Goal: Communication & Community: Answer question/provide support

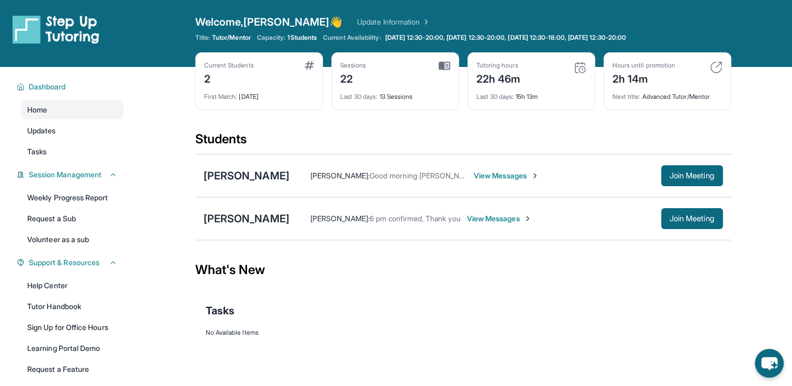
click at [507, 174] on span "View Messages" at bounding box center [506, 176] width 65 height 10
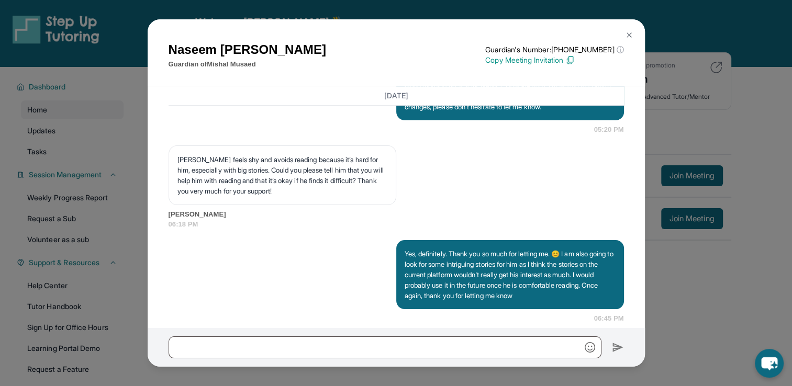
scroll to position [9424, 0]
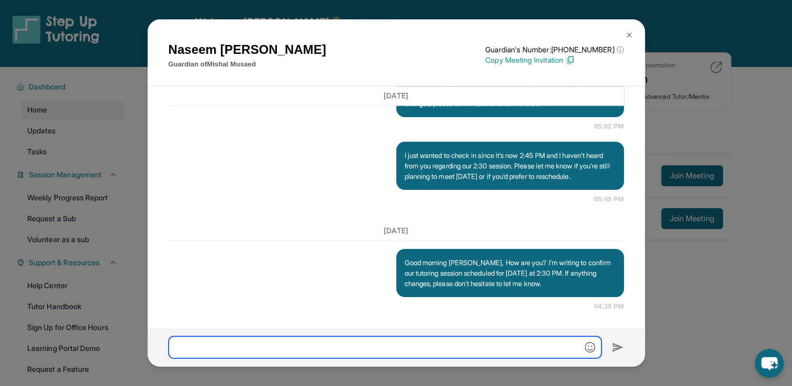
click at [411, 351] on input "text" at bounding box center [385, 348] width 433 height 22
type input "**********"
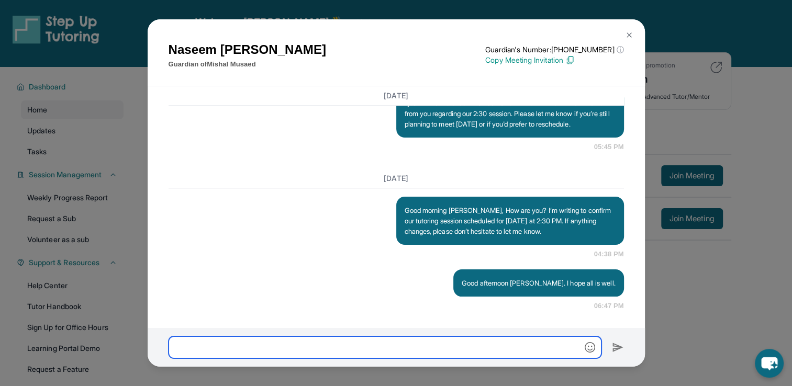
scroll to position [9476, 0]
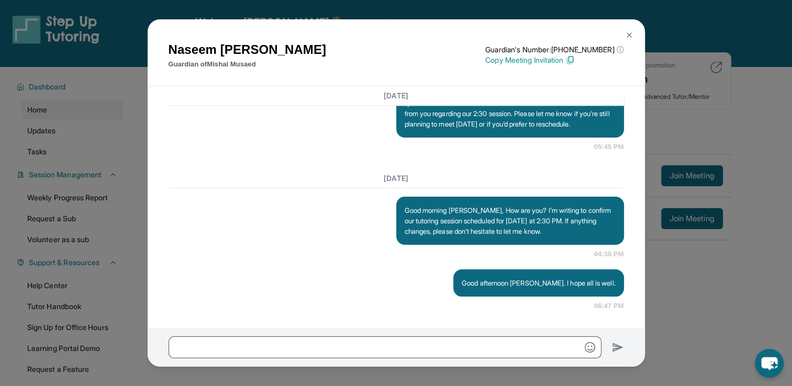
click at [634, 36] on button at bounding box center [629, 35] width 21 height 21
